Goal: Information Seeking & Learning: Learn about a topic

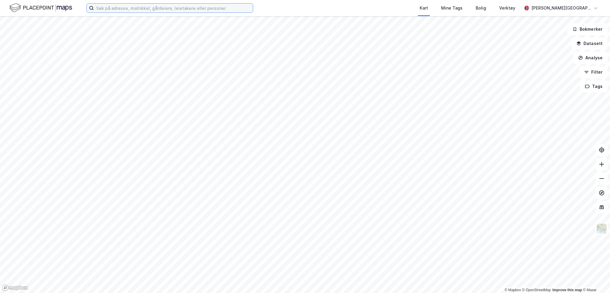
click at [135, 6] on input at bounding box center [173, 8] width 159 height 9
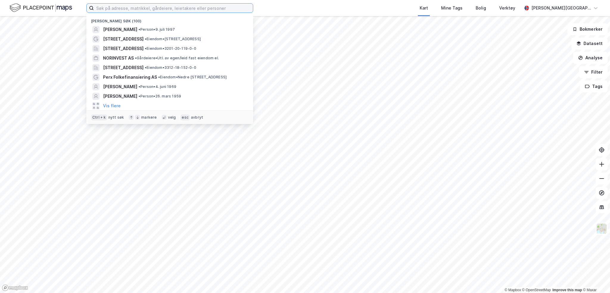
click at [135, 9] on input at bounding box center [173, 8] width 159 height 9
click at [128, 7] on input at bounding box center [173, 8] width 159 height 9
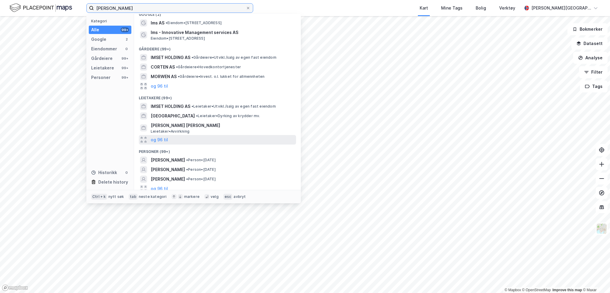
scroll to position [10, 0]
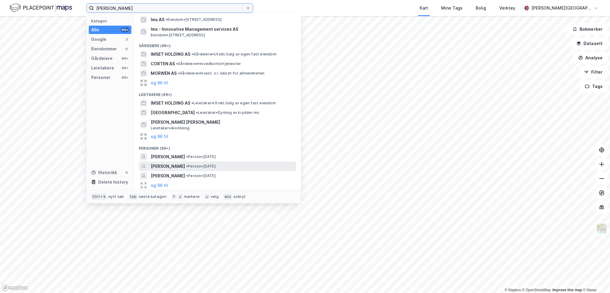
type input "[PERSON_NAME]"
click at [182, 166] on span "[PERSON_NAME]" at bounding box center [168, 166] width 34 height 7
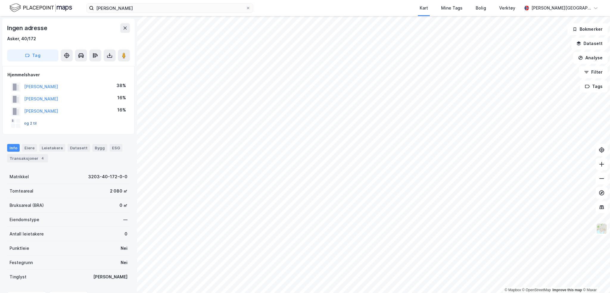
click at [0, 0] on button "og 2 til" at bounding box center [0, 0] width 0 height 0
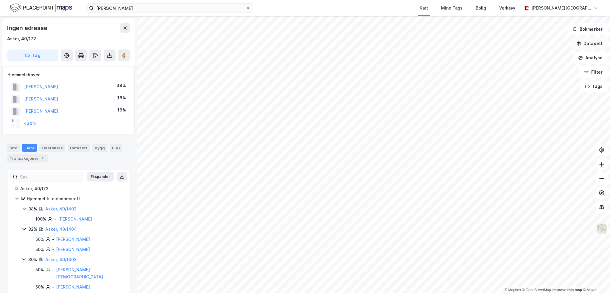
click at [589, 46] on button "Datasett" at bounding box center [590, 44] width 36 height 12
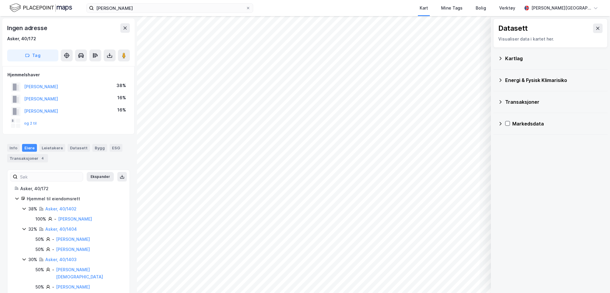
click at [501, 103] on icon at bounding box center [500, 102] width 5 height 5
click at [502, 84] on div "Energi & Fysisk Klimarisiko" at bounding box center [550, 80] width 105 height 14
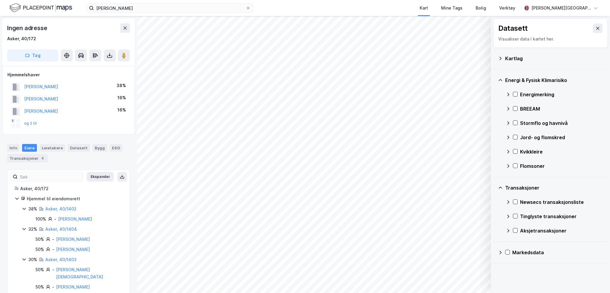
click at [501, 63] on div "Kartlag" at bounding box center [550, 58] width 105 height 14
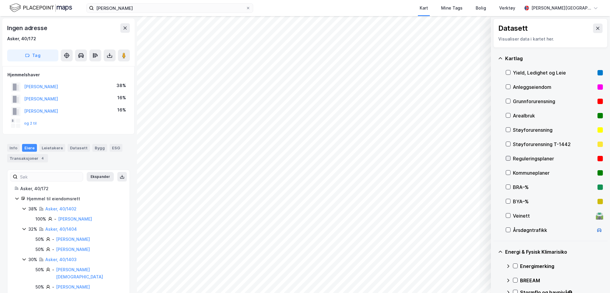
click at [510, 158] on icon at bounding box center [508, 158] width 4 height 4
click at [509, 173] on icon at bounding box center [508, 173] width 4 height 4
click at [596, 30] on icon at bounding box center [598, 28] width 5 height 5
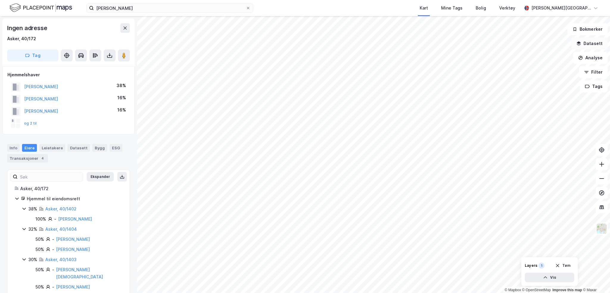
click at [594, 46] on button "Datasett" at bounding box center [590, 44] width 36 height 12
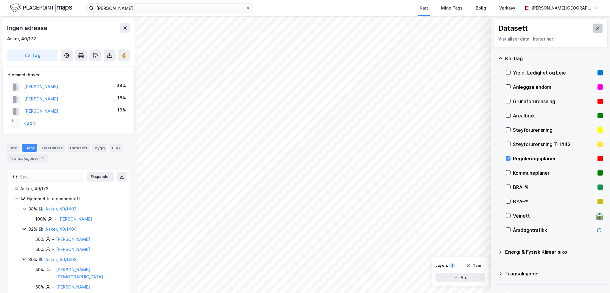
click at [596, 30] on icon at bounding box center [598, 28] width 5 height 5
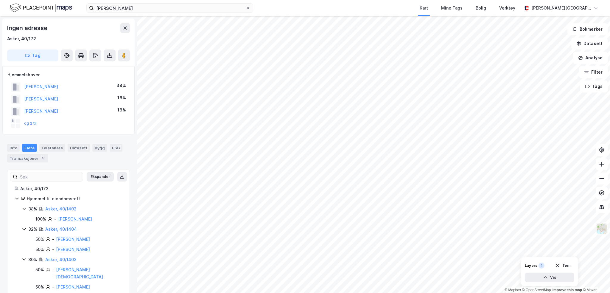
click at [602, 229] on img at bounding box center [601, 228] width 11 height 11
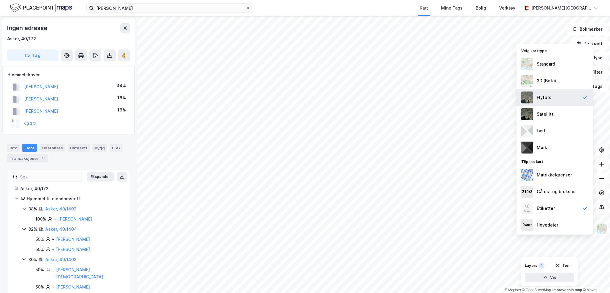
click at [530, 99] on img at bounding box center [528, 98] width 12 height 12
click at [541, 95] on div "Flyfoto" at bounding box center [544, 97] width 15 height 7
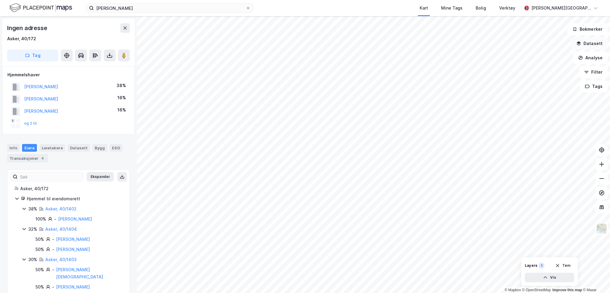
click at [597, 43] on button "Datasett" at bounding box center [590, 44] width 36 height 12
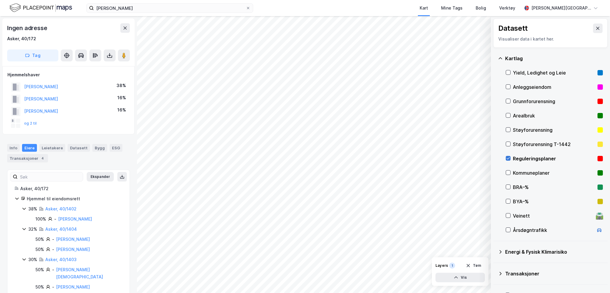
click at [508, 157] on icon at bounding box center [508, 158] width 4 height 4
